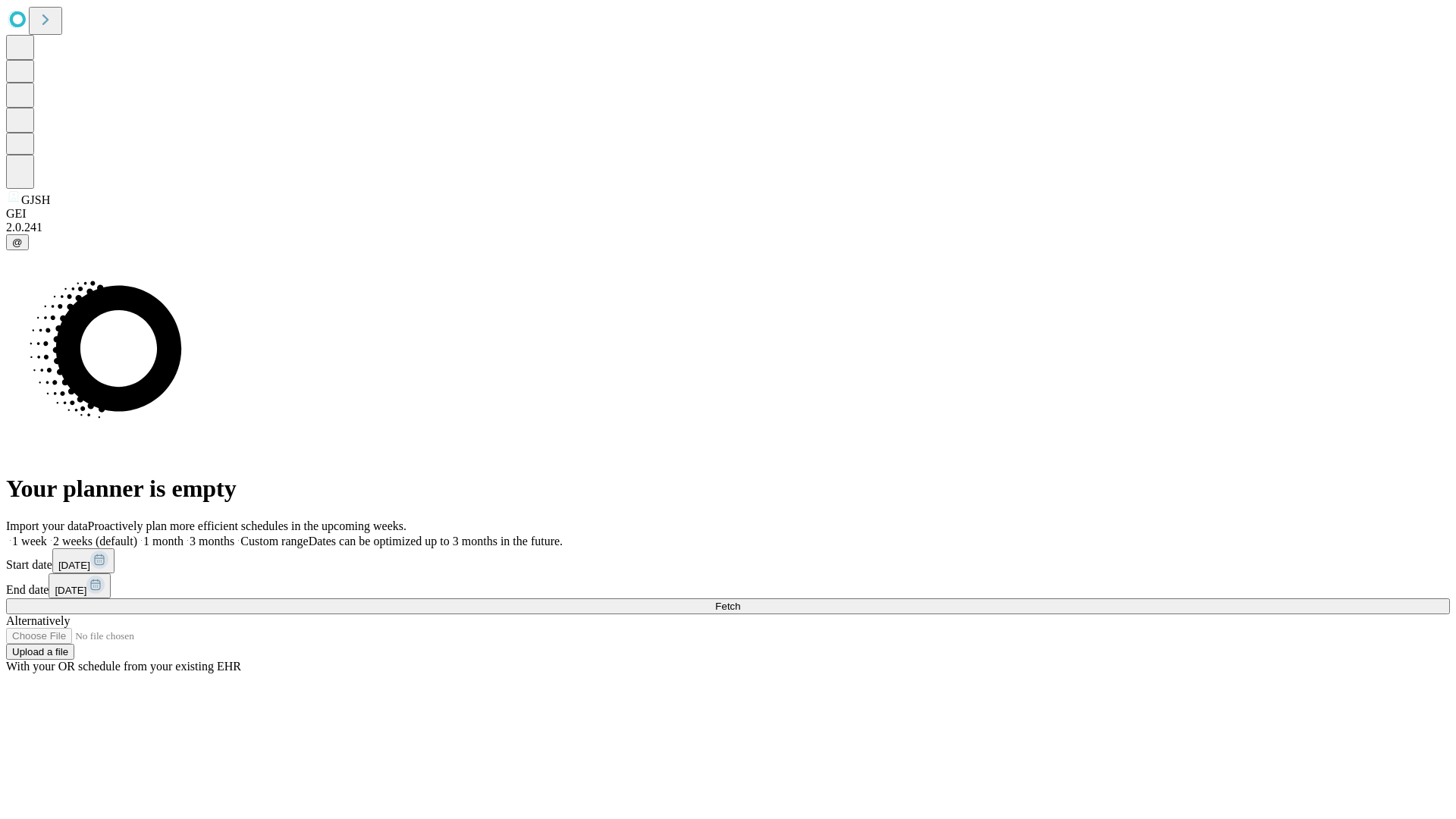
click at [740, 600] on span "Fetch" at bounding box center [728, 606] width 25 height 11
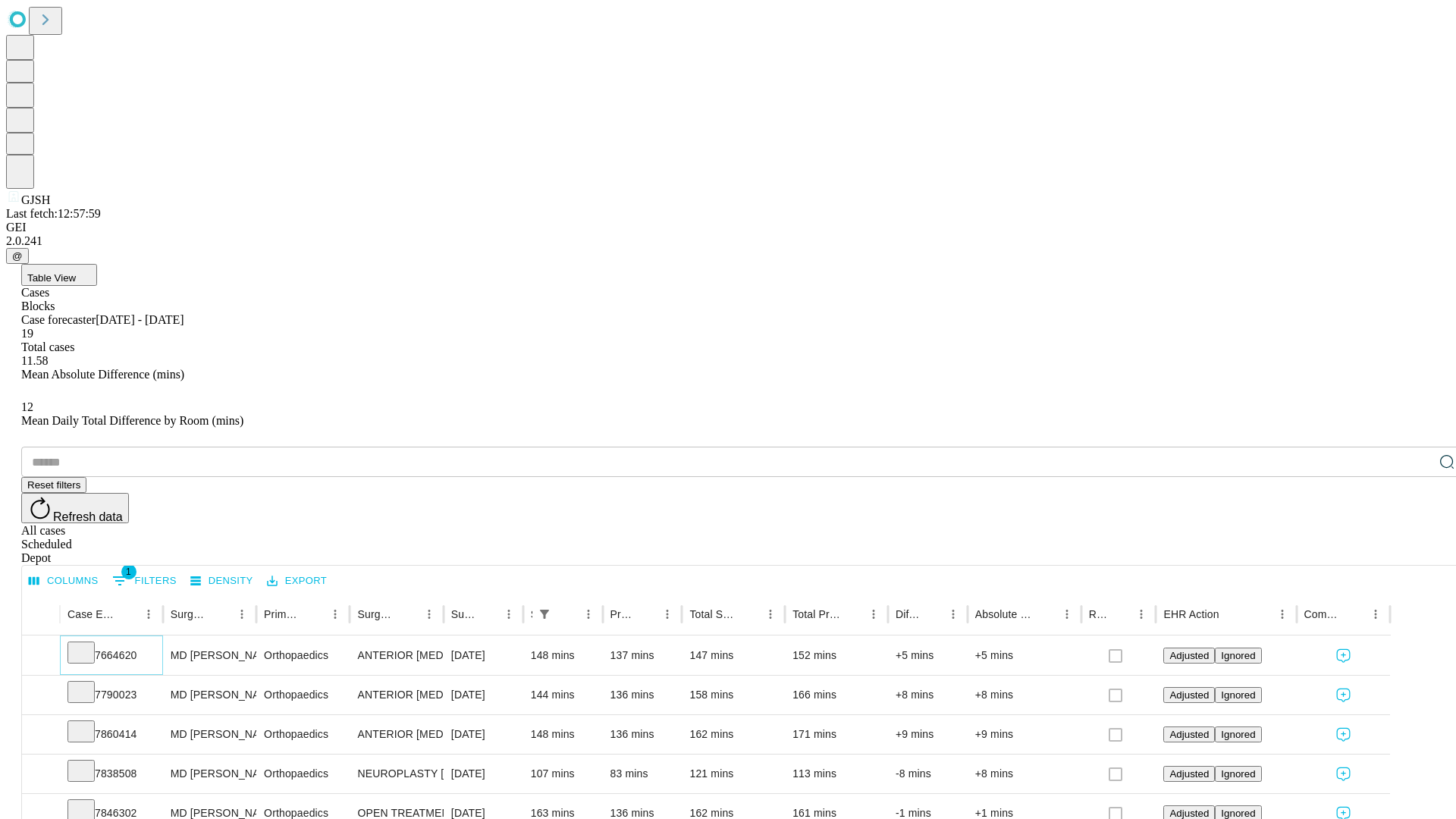
click at [89, 643] on icon at bounding box center [81, 651] width 15 height 15
